Goal: Task Accomplishment & Management: Complete application form

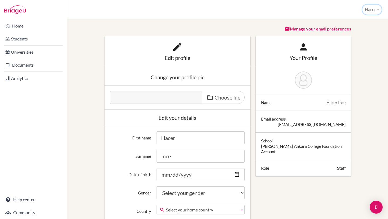
click at [379, 7] on button "Hacer" at bounding box center [371, 10] width 19 height 10
click at [358, 30] on link "School Settings" at bounding box center [359, 30] width 43 height 9
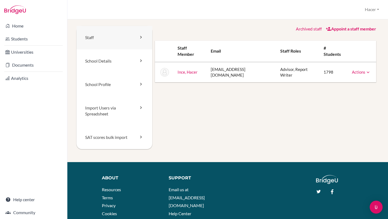
click at [99, 39] on link "Staff" at bounding box center [114, 37] width 76 height 23
click at [345, 28] on link "Appoint a staff member" at bounding box center [351, 28] width 50 height 5
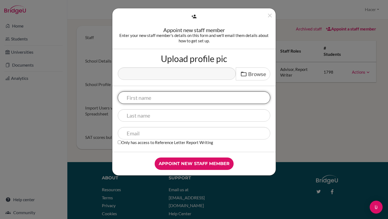
click at [179, 99] on input "text" at bounding box center [194, 97] width 152 height 12
type input "Sedef Nur"
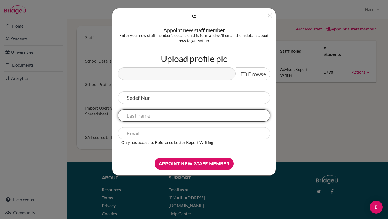
click at [174, 112] on input "text" at bounding box center [194, 115] width 152 height 12
type input "Güleryüz"
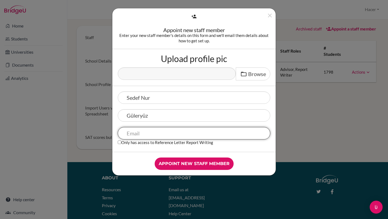
click at [165, 133] on input "text" at bounding box center [194, 133] width 152 height 12
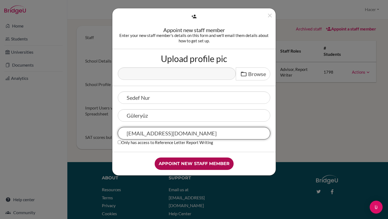
type input "sguleryuz@tedankara.k12.tr"
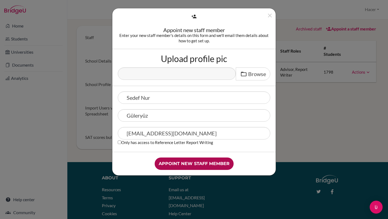
click at [200, 163] on input "Appoint new staff member" at bounding box center [194, 163] width 79 height 12
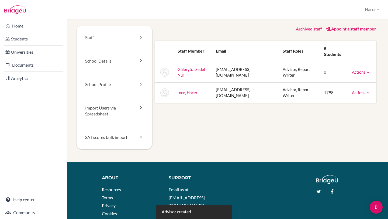
click at [365, 72] on icon at bounding box center [367, 71] width 5 height 5
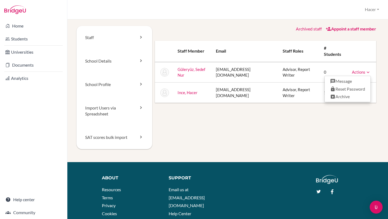
click at [326, 132] on div "Staff School Details School Profile Import Users via Spreadsheet SAT scores bul…" at bounding box center [227, 94] width 302 height 136
click at [368, 72] on icon at bounding box center [367, 71] width 5 height 5
click at [348, 81] on link "Message" at bounding box center [347, 81] width 46 height 8
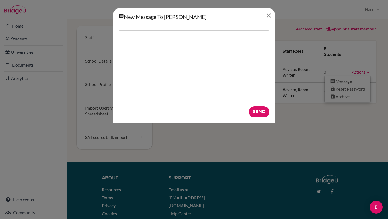
click at [265, 17] on icon "Close" at bounding box center [268, 15] width 7 height 7
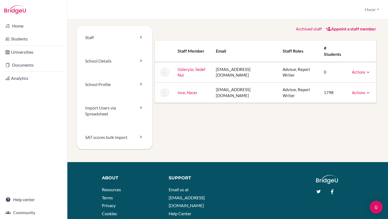
click at [366, 71] on icon at bounding box center [367, 71] width 5 height 5
click at [338, 124] on div "Staff School Details School Profile Import Users via Spreadsheet SAT scores bul…" at bounding box center [227, 94] width 302 height 136
click at [100, 61] on link "School Details" at bounding box center [114, 60] width 76 height 23
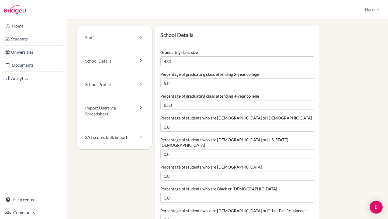
click at [21, 22] on link "Home" at bounding box center [33, 25] width 65 height 11
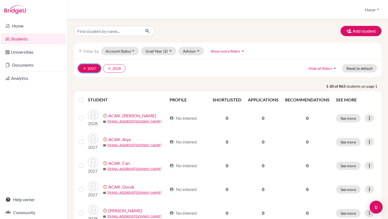
click at [85, 67] on icon "clear" at bounding box center [85, 69] width 4 height 4
click at [85, 69] on icon "clear" at bounding box center [85, 69] width 4 height 4
